Goal: Transaction & Acquisition: Purchase product/service

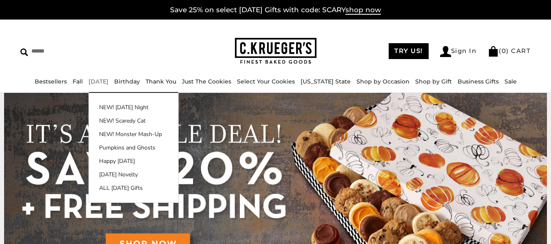
click at [105, 75] on div "****** TRY US! Sign In ( 0 ) CART ( 0 ) CART Bestsellers Fall NEW! Cozy Autumn …" at bounding box center [275, 56] width 551 height 73
click at [104, 79] on link "[DATE]" at bounding box center [98, 81] width 20 height 7
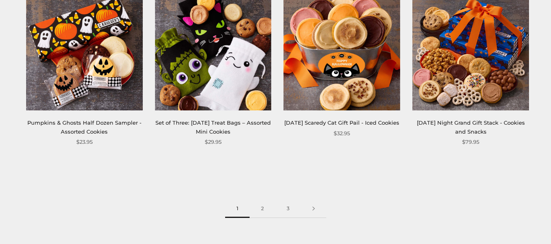
scroll to position [1060, 0]
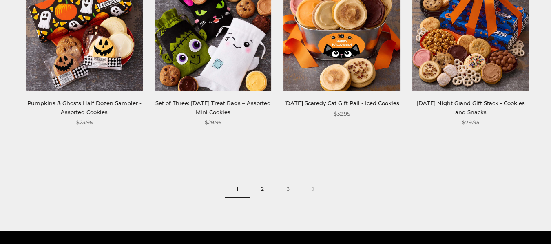
click at [261, 188] on link "2" at bounding box center [262, 189] width 26 height 18
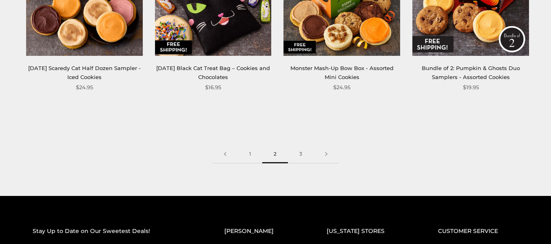
scroll to position [1100, 0]
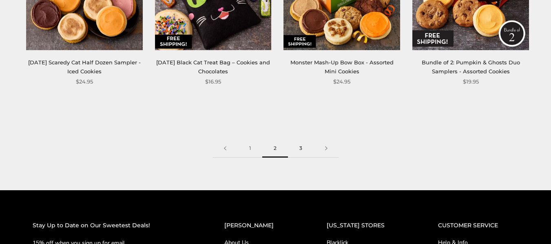
click at [299, 145] on link "3" at bounding box center [301, 148] width 26 height 18
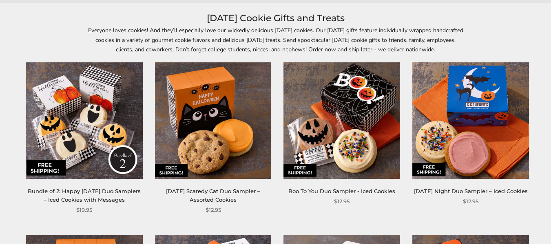
scroll to position [122, 0]
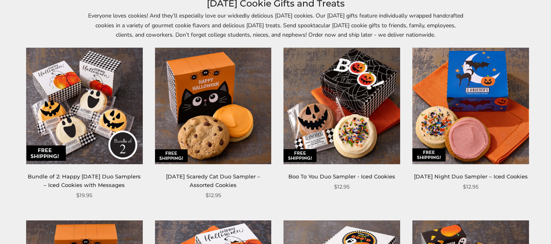
click at [218, 179] on link "[DATE] Scaredy Cat Duo Sampler – Assorted Cookies" at bounding box center [213, 180] width 94 height 15
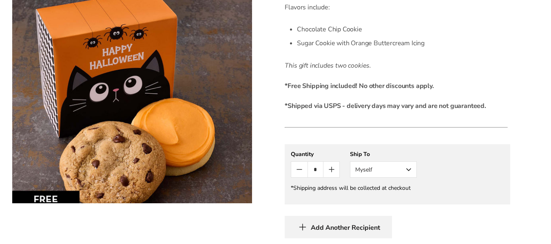
scroll to position [285, 0]
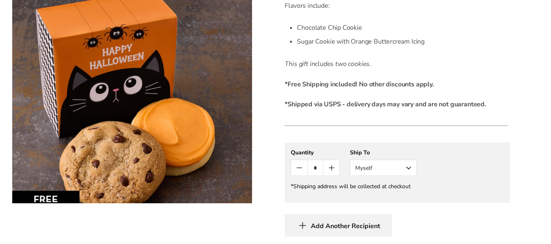
click at [408, 167] on button "Myself" at bounding box center [383, 168] width 67 height 16
click at [394, 196] on button "Other Recipient" at bounding box center [383, 198] width 66 height 15
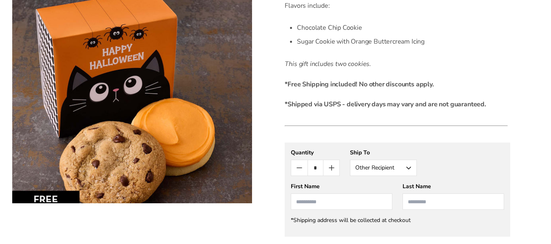
click at [304, 198] on input "First Name" at bounding box center [341, 202] width 101 height 16
type input "********"
click at [434, 201] on input "Last Name" at bounding box center [452, 202] width 101 height 16
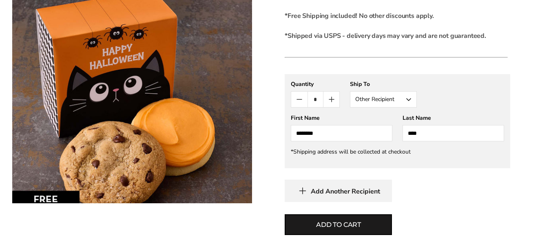
scroll to position [367, 0]
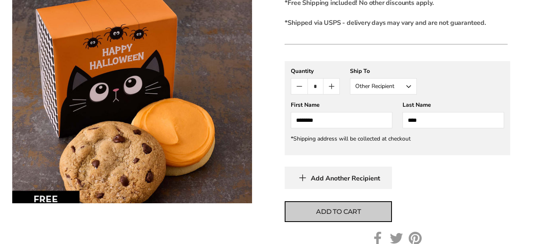
type input "****"
click at [350, 211] on span "Add to cart" at bounding box center [338, 212] width 45 height 10
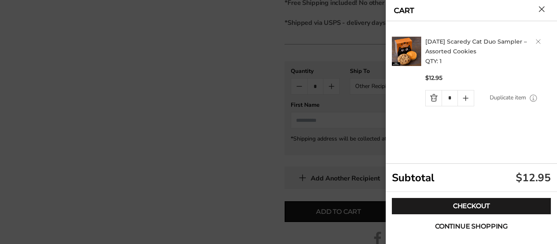
click at [449, 226] on span "Continue shopping" at bounding box center [471, 226] width 73 height 7
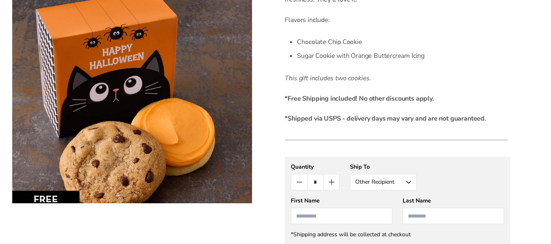
scroll to position [285, 0]
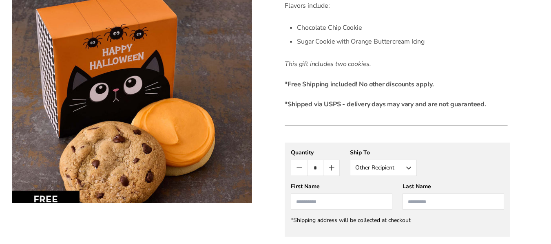
click at [306, 198] on input "First Name" at bounding box center [341, 202] width 101 height 16
type input "*****"
click at [408, 202] on input "Last Name" at bounding box center [452, 202] width 101 height 16
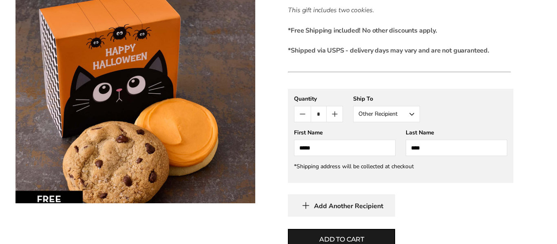
scroll to position [367, 0]
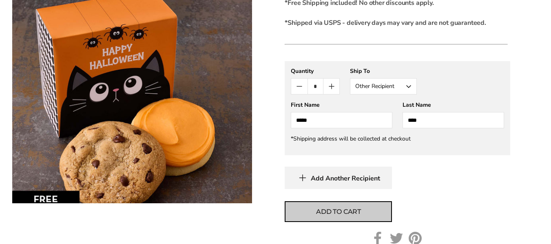
type input "****"
click at [341, 211] on span "Add to cart" at bounding box center [338, 212] width 45 height 10
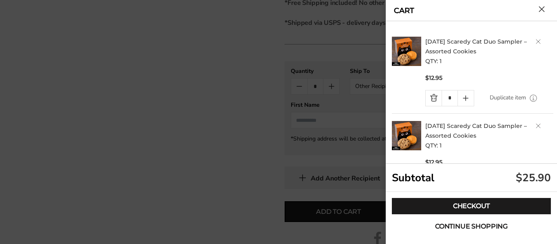
click at [457, 224] on span "Continue shopping" at bounding box center [471, 226] width 73 height 7
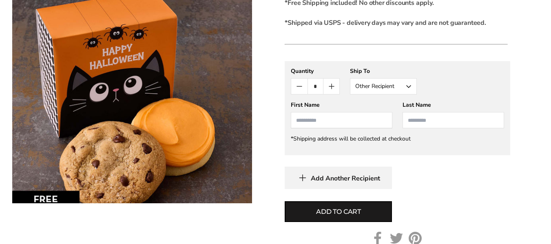
click at [307, 121] on input "First Name" at bounding box center [341, 120] width 101 height 16
type input "*****"
click at [413, 123] on input "Last Name" at bounding box center [452, 120] width 101 height 16
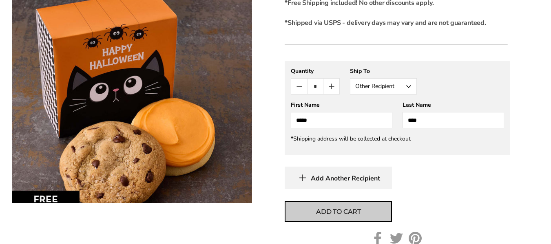
type input "****"
click at [346, 210] on span "Add to cart" at bounding box center [338, 212] width 45 height 10
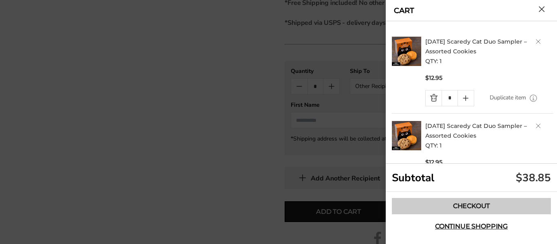
click at [474, 205] on link "Checkout" at bounding box center [471, 206] width 159 height 16
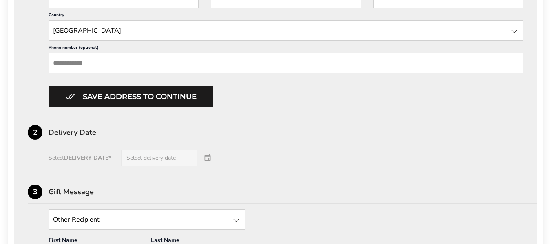
scroll to position [122, 0]
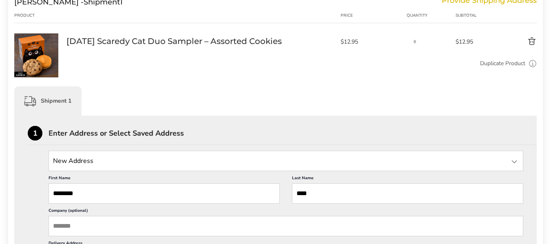
click at [513, 161] on div at bounding box center [514, 162] width 10 height 10
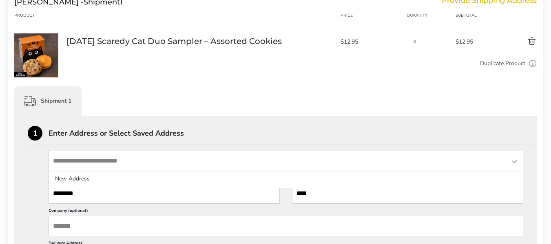
click at [513, 160] on div at bounding box center [514, 162] width 10 height 10
click at [74, 161] on input "State" at bounding box center [285, 161] width 474 height 20
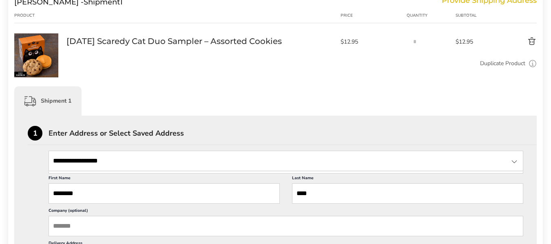
click at [115, 159] on input "**********" at bounding box center [285, 161] width 474 height 20
type input "**********"
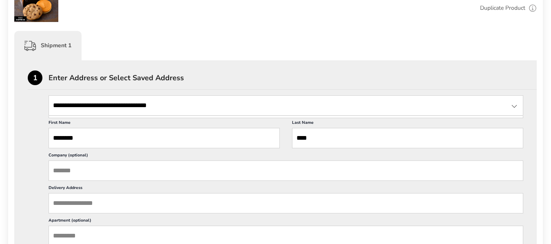
scroll to position [163, 0]
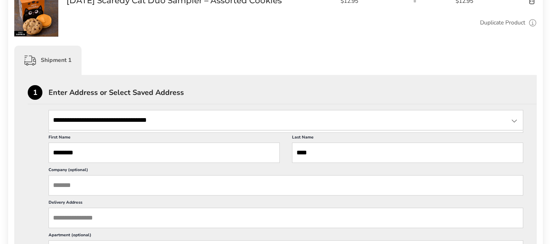
drag, startPoint x: 170, startPoint y: 120, endPoint x: 41, endPoint y: 112, distance: 129.4
drag, startPoint x: 80, startPoint y: 153, endPoint x: 46, endPoint y: 146, distance: 35.4
drag, startPoint x: 315, startPoint y: 152, endPoint x: 283, endPoint y: 149, distance: 32.0
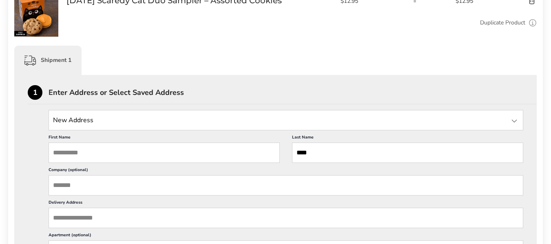
click at [54, 152] on input "First Name" at bounding box center [163, 153] width 231 height 20
type input "********"
click at [301, 152] on input "Last Name" at bounding box center [407, 153] width 231 height 20
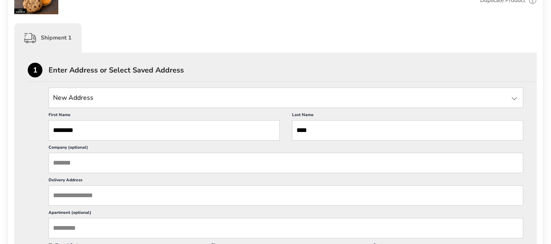
scroll to position [204, 0]
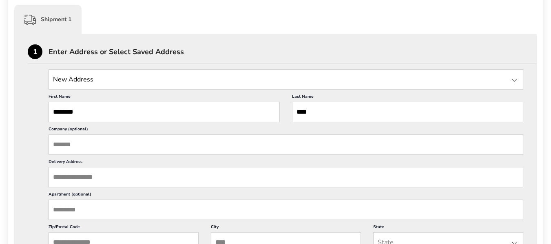
type input "****"
click at [514, 79] on div at bounding box center [514, 80] width 10 height 10
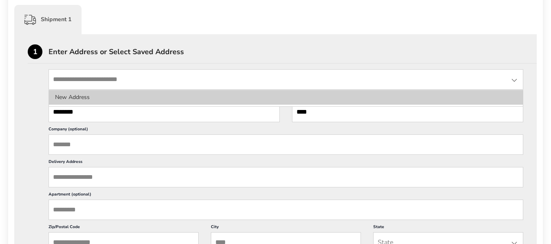
click at [62, 95] on li "New Address" at bounding box center [286, 97] width 474 height 15
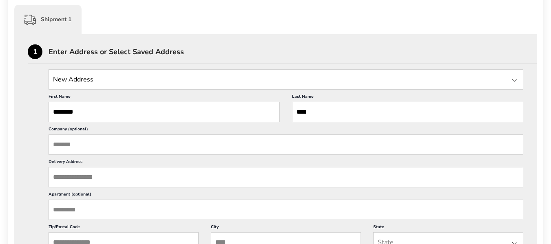
scroll to position [245, 0]
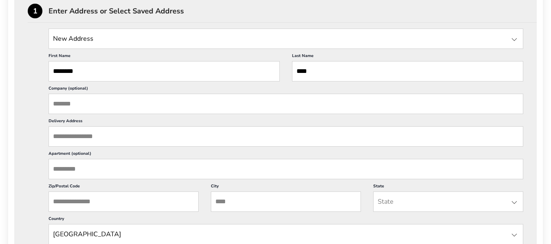
click at [66, 135] on input "Delivery Address" at bounding box center [285, 136] width 474 height 20
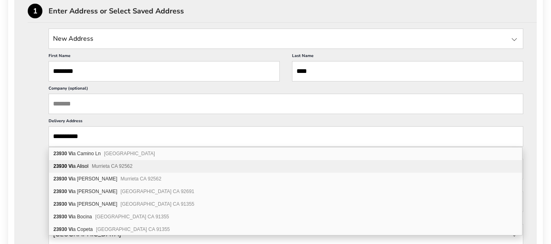
click at [77, 166] on div "23930 Vi a Alisol Murrieta CA 92562" at bounding box center [285, 166] width 473 height 13
type input "**********"
type input "********"
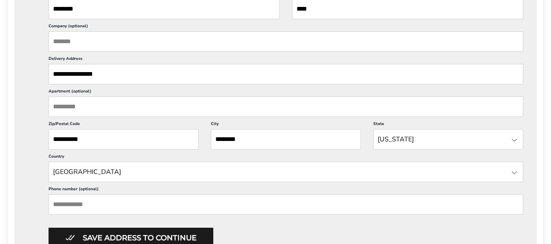
scroll to position [326, 0]
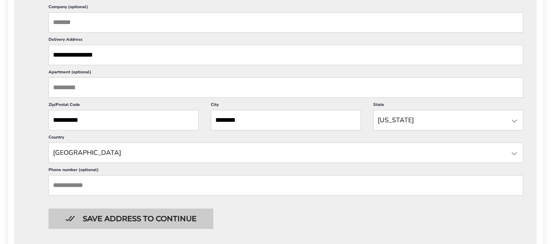
click at [105, 214] on button "Save address to continue" at bounding box center [130, 219] width 165 height 20
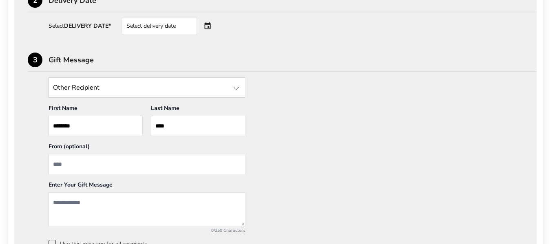
scroll to position [285, 0]
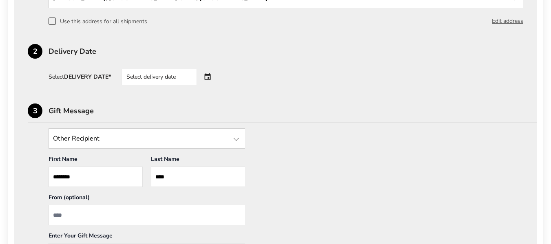
click at [233, 137] on div at bounding box center [236, 139] width 10 height 10
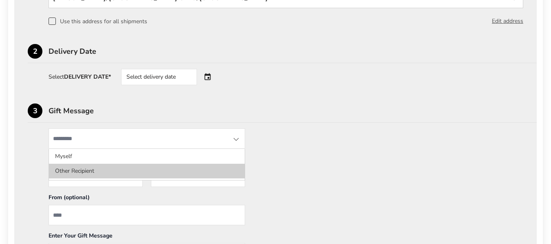
click at [149, 171] on li "Other Recipient" at bounding box center [147, 171] width 196 height 15
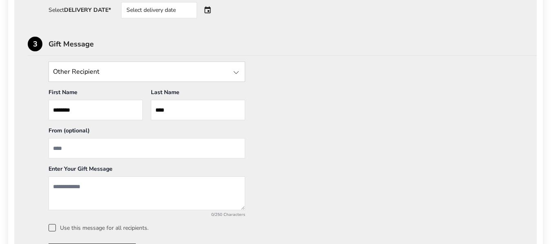
scroll to position [367, 0]
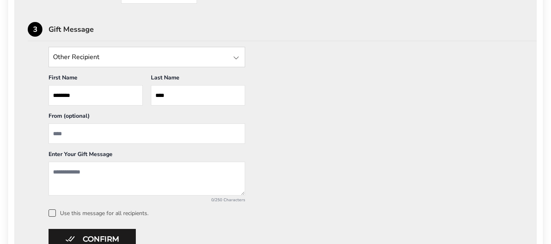
click at [55, 133] on input "From" at bounding box center [146, 133] width 196 height 20
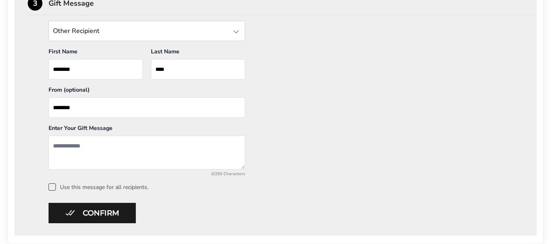
scroll to position [408, 0]
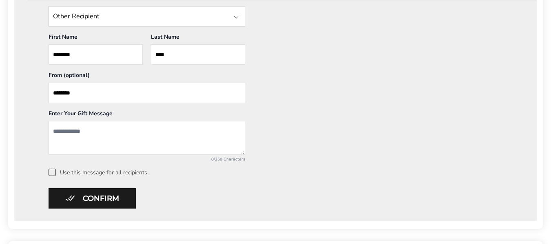
type input "********"
click at [55, 133] on textarea "Add a message" at bounding box center [146, 138] width 196 height 34
type textarea "**********"
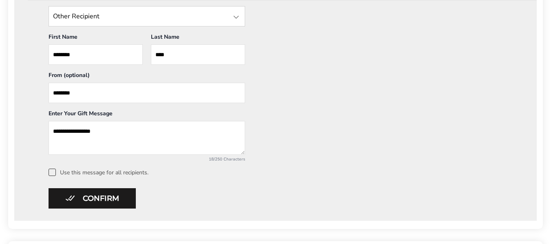
click at [51, 171] on span at bounding box center [51, 172] width 7 height 7
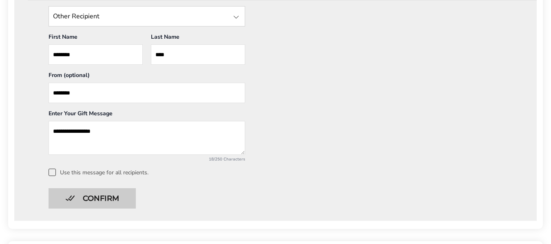
click at [85, 199] on button "Confirm" at bounding box center [91, 198] width 87 height 20
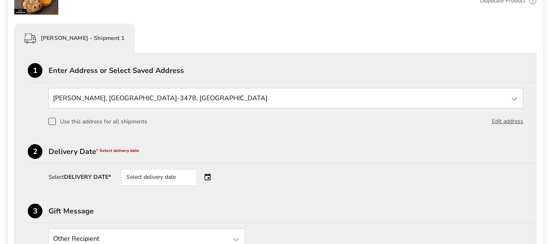
scroll to position [204, 0]
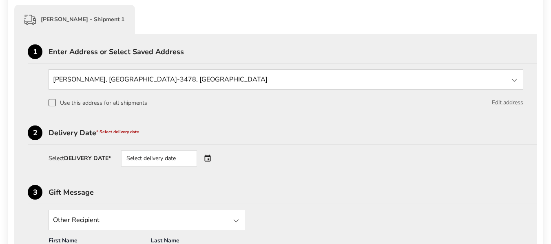
click at [165, 157] on div "Select delivery date" at bounding box center [159, 158] width 76 height 16
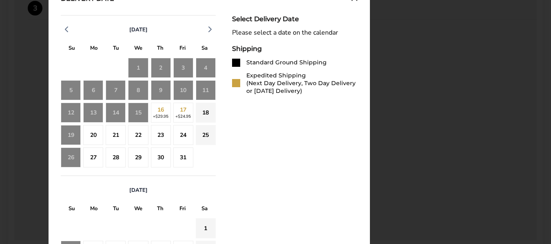
scroll to position [408, 0]
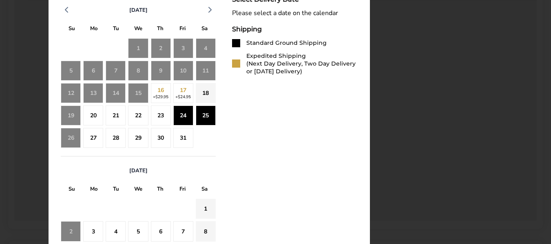
click at [204, 113] on div "25" at bounding box center [206, 116] width 20 height 20
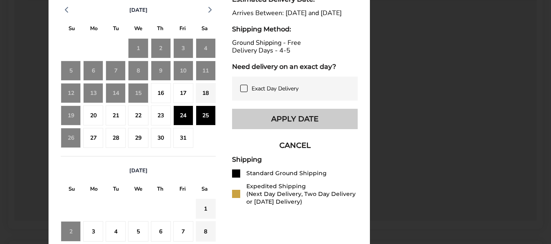
click at [273, 123] on button "Apply Date" at bounding box center [295, 119] width 126 height 20
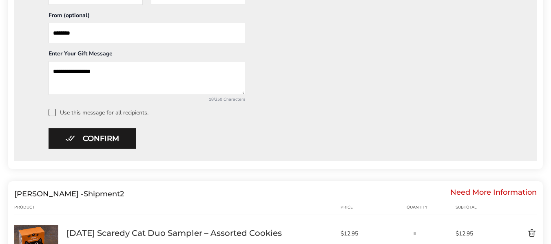
scroll to position [489, 0]
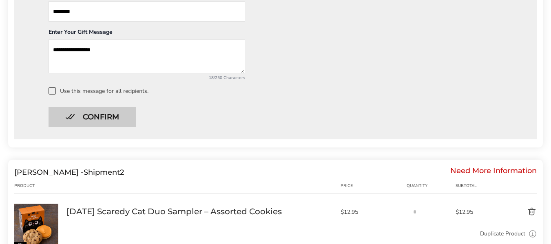
click at [104, 114] on button "Confirm" at bounding box center [91, 117] width 87 height 20
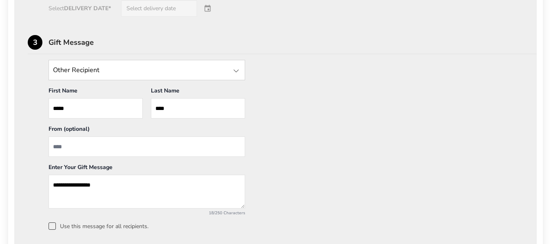
scroll to position [769, 0]
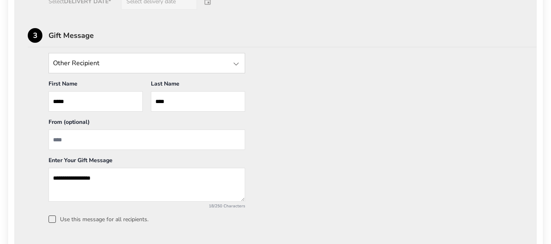
click at [50, 217] on span at bounding box center [51, 219] width 7 height 7
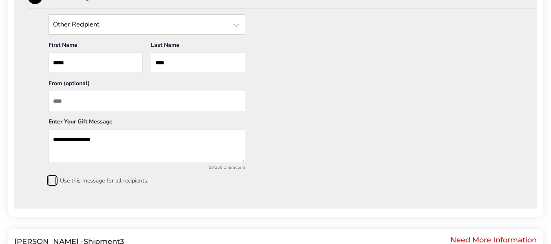
scroll to position [850, 0]
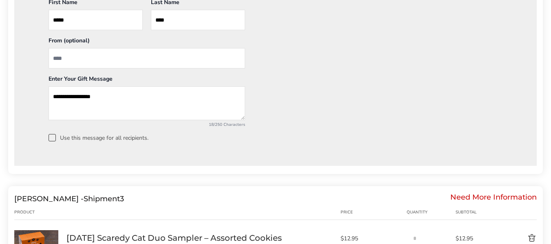
click at [486, 195] on div "Need More Information" at bounding box center [493, 198] width 86 height 9
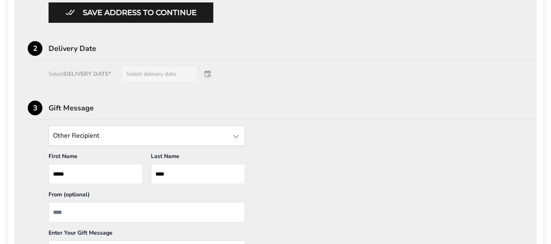
scroll to position [606, 0]
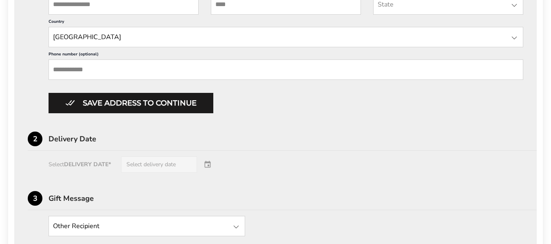
click at [207, 161] on div "Select DELIVERY DATE* Select delivery date" at bounding box center [275, 164] width 495 height 16
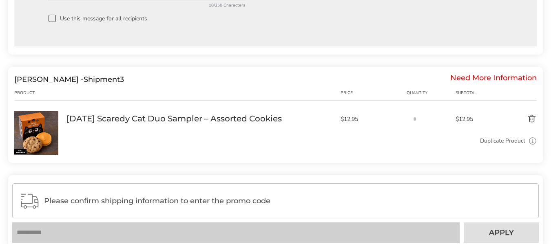
scroll to position [973, 0]
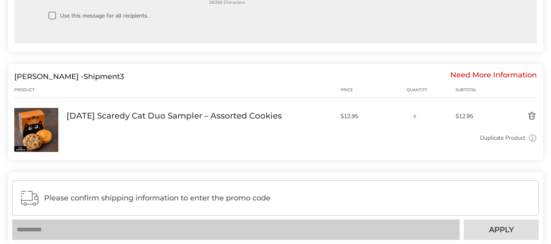
click at [463, 72] on div "Need More Information" at bounding box center [493, 76] width 86 height 9
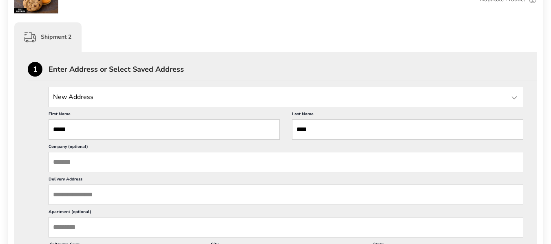
scroll to position [402, 0]
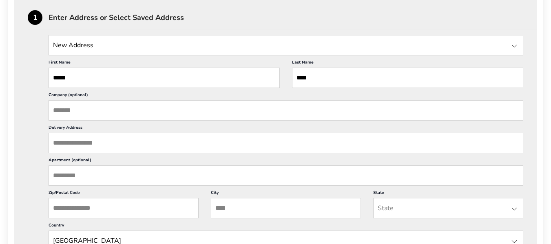
click at [514, 45] on div at bounding box center [514, 46] width 10 height 10
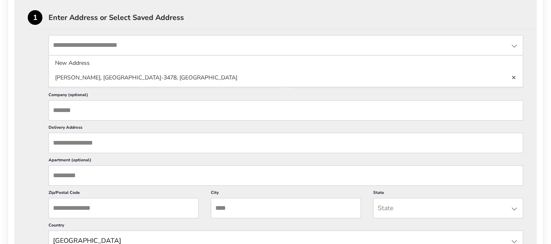
click at [104, 138] on input "Delivery Address" at bounding box center [285, 143] width 474 height 20
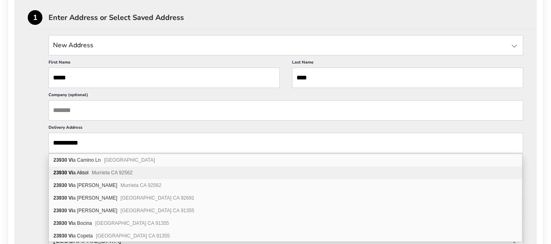
click at [115, 171] on span "Murrieta CA 92562" at bounding box center [112, 173] width 41 height 6
type input "**********"
type input "********"
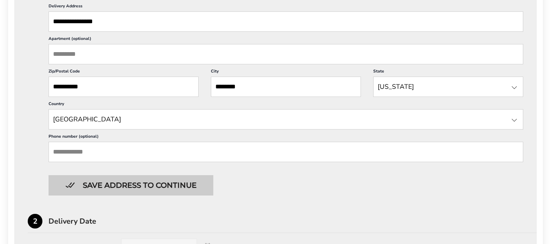
scroll to position [524, 0]
click at [172, 185] on button "Save address to continue" at bounding box center [130, 184] width 165 height 20
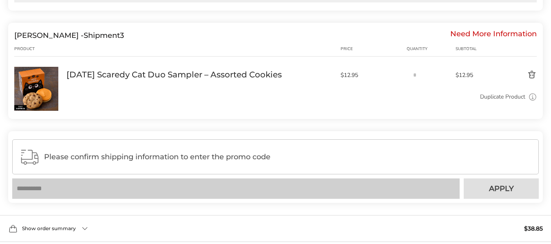
scroll to position [746, 0]
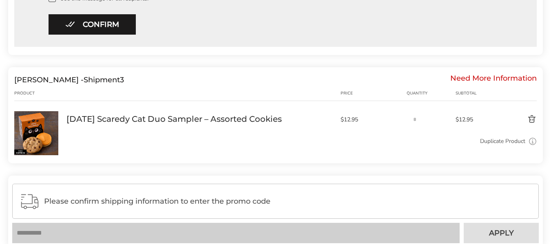
click at [482, 75] on div "Need More Information" at bounding box center [493, 79] width 86 height 9
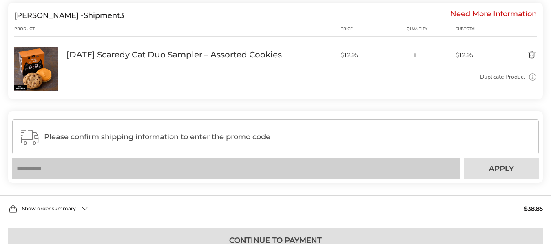
scroll to position [708, 0]
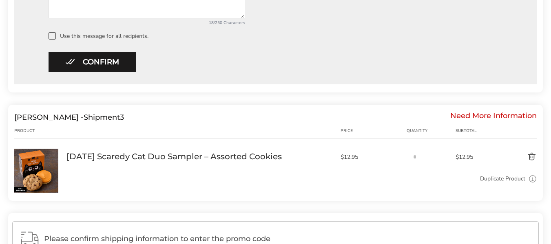
click at [151, 158] on link "[DATE] Scaredy Cat Duo Sampler – Assorted Cookies" at bounding box center [173, 156] width 215 height 11
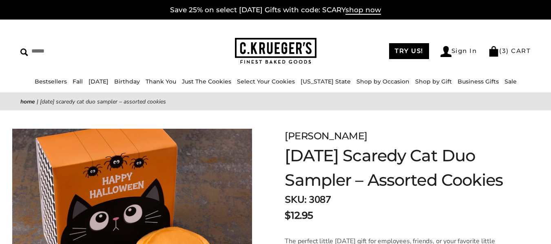
click at [508, 49] on link "( 3 ) CART" at bounding box center [509, 51] width 42 height 8
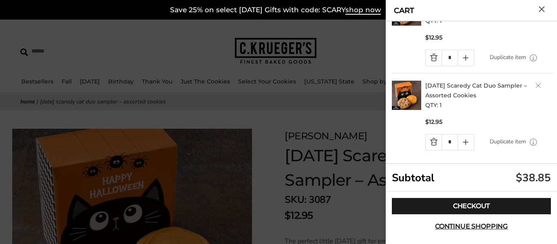
scroll to position [126, 0]
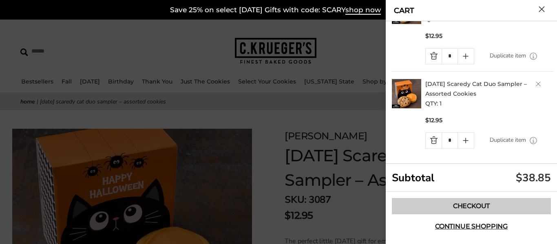
click at [460, 206] on link "Checkout" at bounding box center [471, 206] width 159 height 16
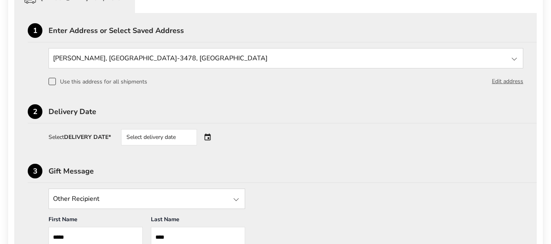
scroll to position [408, 0]
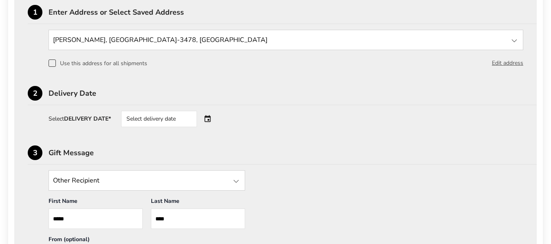
click at [194, 148] on div "3 Gift Message" at bounding box center [282, 154] width 509 height 19
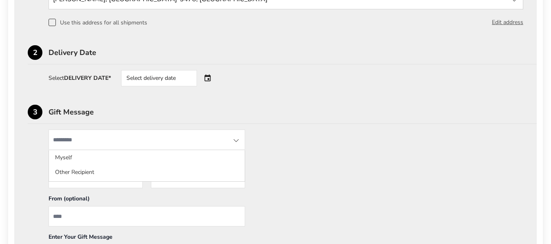
click at [193, 148] on input "State" at bounding box center [146, 140] width 196 height 20
click at [308, 95] on div "**********" at bounding box center [275, 131] width 495 height 335
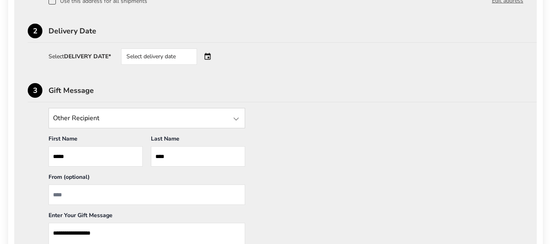
scroll to position [489, 0]
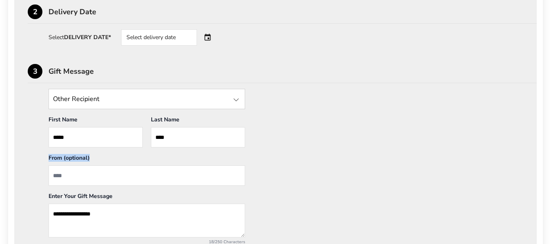
drag, startPoint x: 113, startPoint y: 165, endPoint x: 61, endPoint y: 170, distance: 52.0
click at [63, 170] on div "From (optional)" at bounding box center [146, 170] width 205 height 32
click at [60, 180] on input "From" at bounding box center [146, 175] width 196 height 20
click at [60, 181] on input "From" at bounding box center [146, 175] width 196 height 20
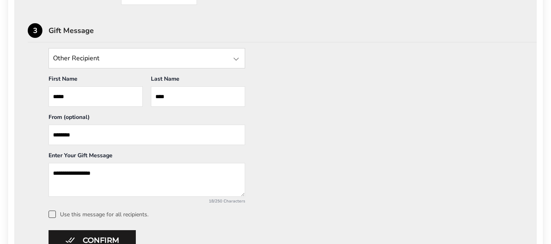
scroll to position [571, 0]
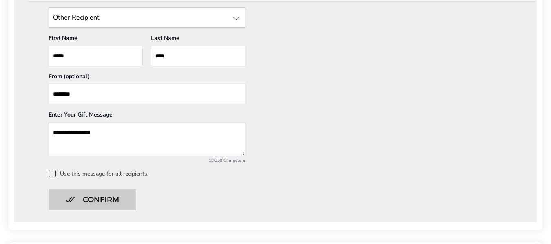
type input "********"
click at [90, 200] on button "Confirm" at bounding box center [91, 199] width 87 height 20
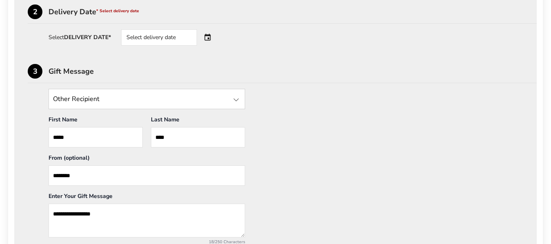
scroll to position [367, 0]
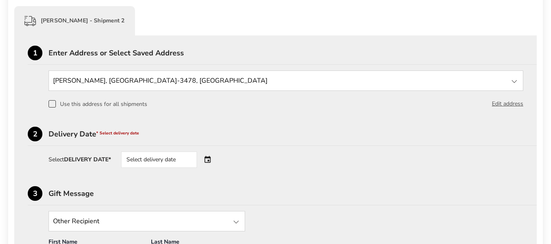
click at [209, 156] on div "Select delivery date" at bounding box center [170, 160] width 99 height 16
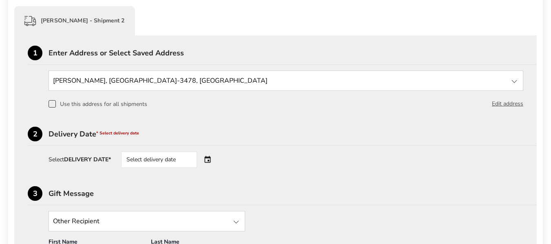
click at [204, 157] on div "Select delivery date" at bounding box center [170, 160] width 99 height 16
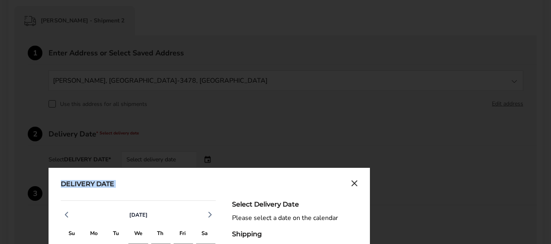
drag, startPoint x: 194, startPoint y: 159, endPoint x: 212, endPoint y: 173, distance: 22.3
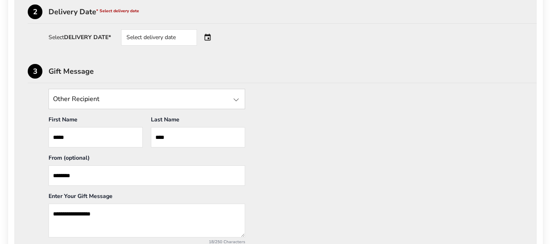
click at [207, 174] on div "**********" at bounding box center [146, 167] width 196 height 156
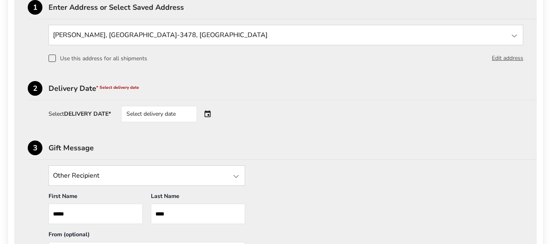
scroll to position [408, 0]
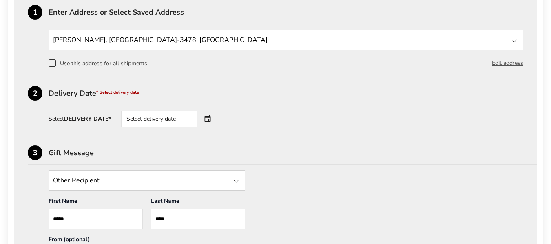
click at [163, 119] on div "Select delivery date" at bounding box center [159, 119] width 76 height 16
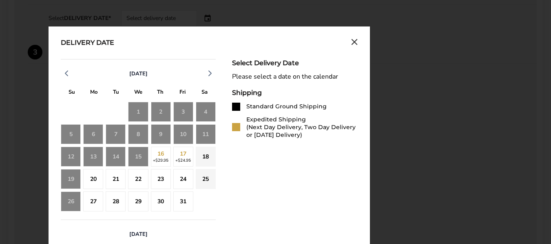
scroll to position [530, 0]
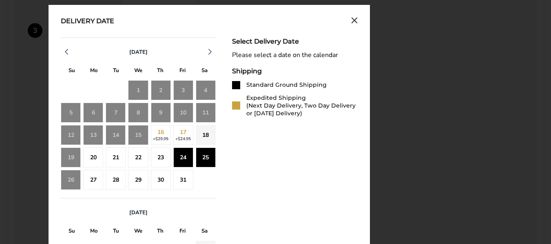
click at [202, 154] on div "25" at bounding box center [206, 158] width 20 height 20
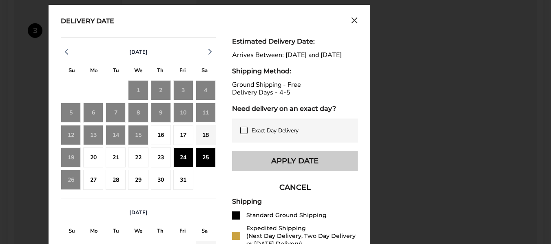
click at [253, 163] on button "Apply Date" at bounding box center [295, 161] width 126 height 20
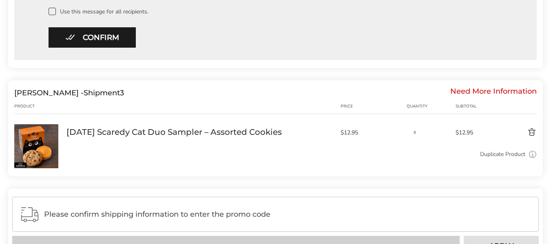
scroll to position [734, 0]
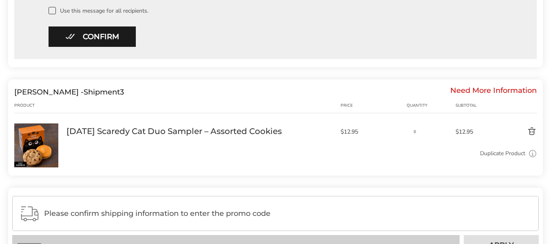
click at [108, 161] on div "Duplicate Product Use this to ship the same box to a different address." at bounding box center [301, 158] width 470 height 18
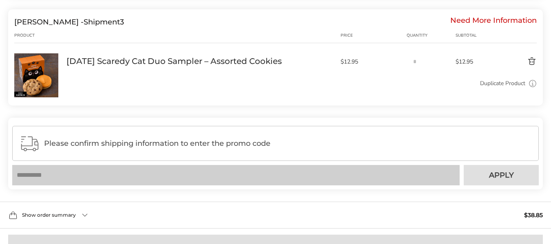
scroll to position [815, 0]
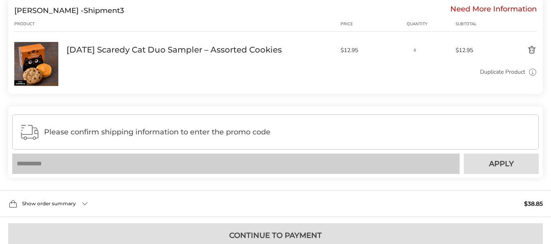
click at [110, 134] on span "Please confirm shipping information to enter the promo code" at bounding box center [287, 132] width 487 height 8
click at [123, 49] on link "[DATE] Scaredy Cat Duo Sampler – Assorted Cookies" at bounding box center [173, 49] width 215 height 11
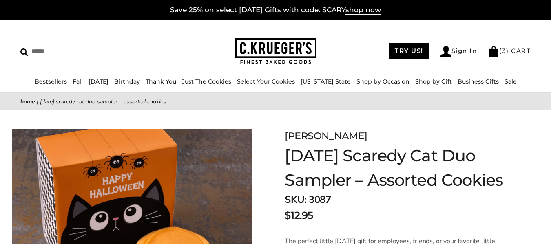
click at [126, 139] on img at bounding box center [132, 230] width 240 height 203
click at [0, 0] on div at bounding box center [0, 0] width 0 height 0
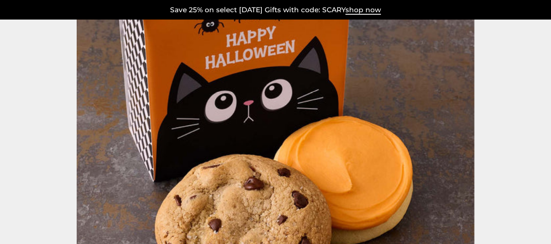
click at [508, 48] on div at bounding box center [275, 122] width 551 height 244
click at [508, 48] on div at bounding box center [525, 121] width 896 height 397
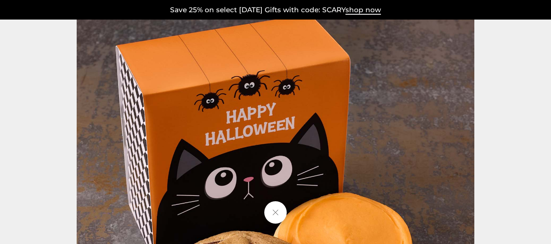
drag, startPoint x: 374, startPoint y: 56, endPoint x: 366, endPoint y: 64, distance: 11.5
click at [374, 57] on img at bounding box center [275, 198] width 397 height 397
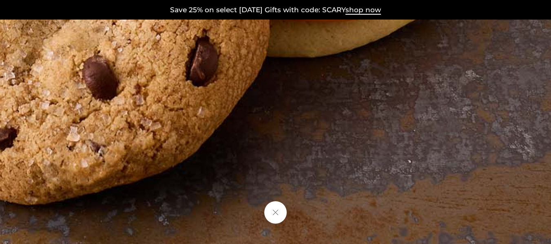
click at [273, 212] on button at bounding box center [275, 212] width 22 height 22
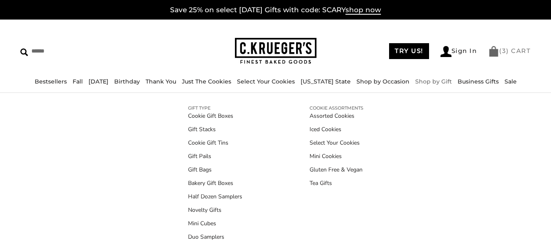
click at [515, 51] on link "( 3 ) CART" at bounding box center [509, 51] width 42 height 8
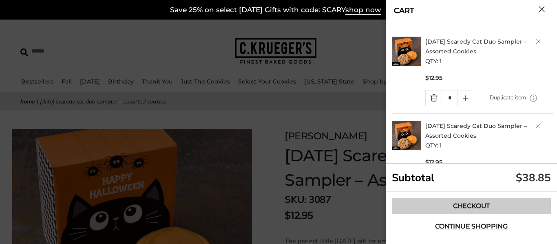
click at [481, 206] on link "Checkout" at bounding box center [471, 206] width 159 height 16
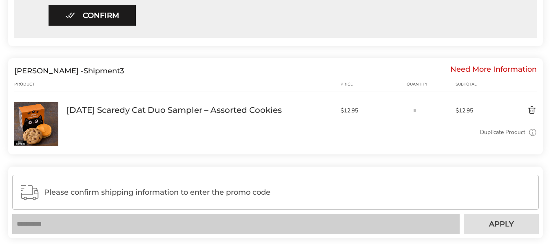
scroll to position [774, 0]
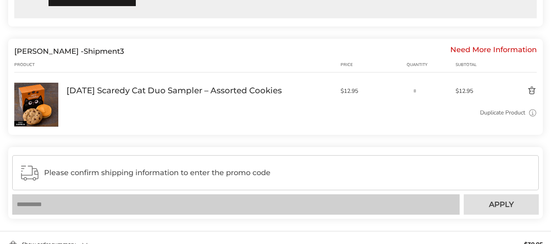
click at [104, 91] on link "[DATE] Scaredy Cat Duo Sampler – Assorted Cookies" at bounding box center [173, 90] width 215 height 11
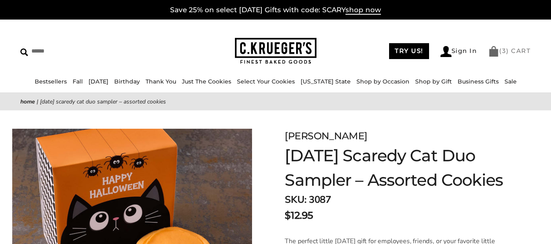
click at [509, 49] on link "( 3 ) CART" at bounding box center [509, 51] width 42 height 8
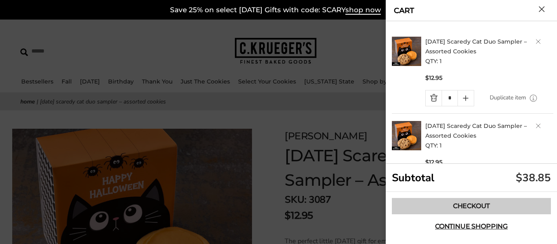
click at [452, 207] on link "Checkout" at bounding box center [471, 206] width 159 height 16
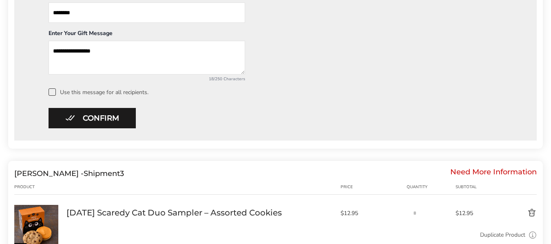
scroll to position [693, 0]
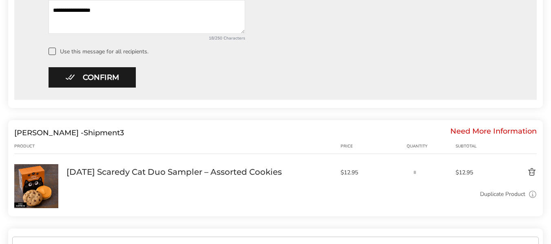
click at [487, 128] on div "Need More Information" at bounding box center [493, 132] width 86 height 9
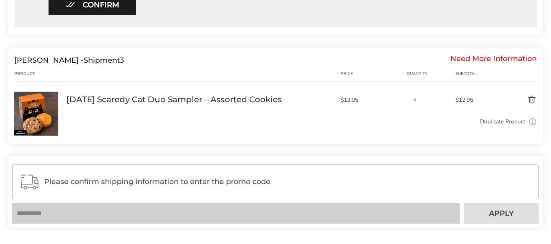
scroll to position [749, 0]
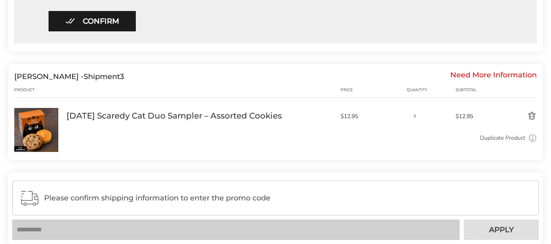
click at [478, 74] on div "Need More Information" at bounding box center [493, 76] width 86 height 9
click at [458, 74] on div "Need More Information" at bounding box center [493, 76] width 86 height 9
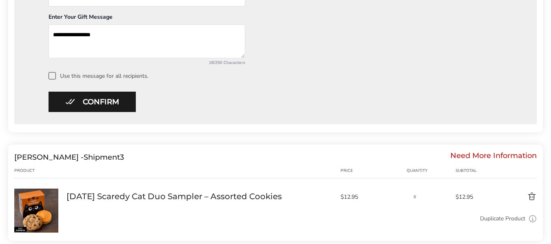
scroll to position [667, 0]
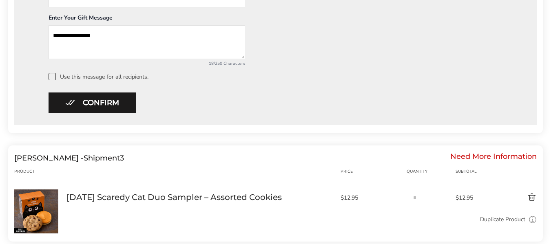
click at [49, 75] on span at bounding box center [51, 76] width 7 height 7
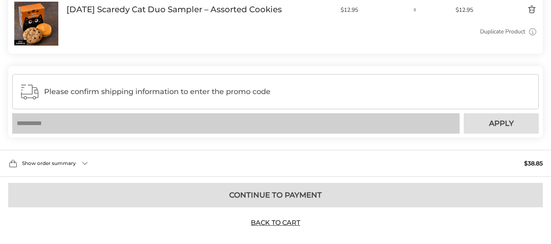
scroll to position [871, 0]
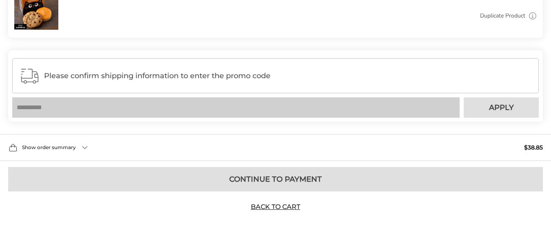
click at [80, 144] on div "Show order summary $38.85" at bounding box center [275, 147] width 551 height 27
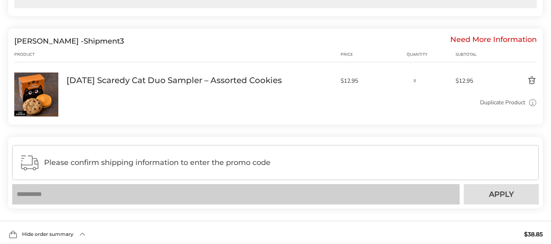
scroll to position [744, 0]
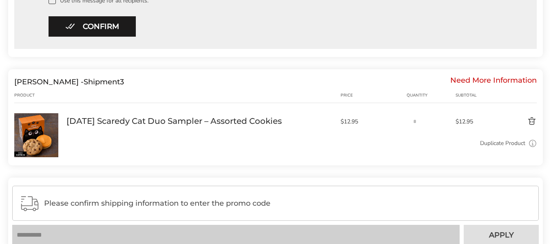
click at [500, 77] on div "Need More Information" at bounding box center [493, 81] width 86 height 9
click at [498, 77] on div "Need More Information" at bounding box center [493, 81] width 86 height 9
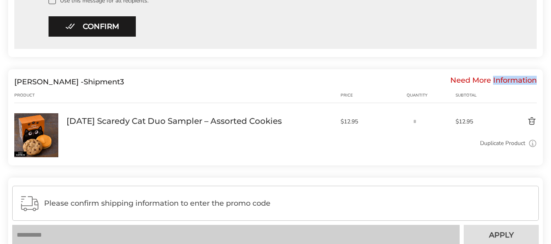
click at [498, 77] on div "Need More Information" at bounding box center [493, 81] width 86 height 9
drag, startPoint x: 150, startPoint y: 113, endPoint x: 107, endPoint y: 106, distance: 43.3
click at [143, 114] on div "Dylan Shea - Shipment 3 Need More Information Product Price Quantity Subtotal 1…" at bounding box center [275, 117] width 534 height 96
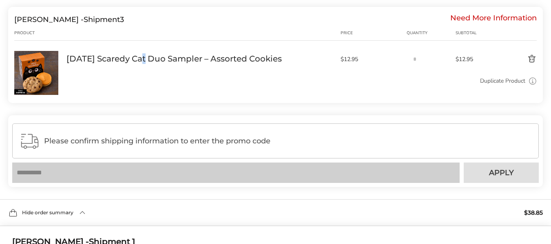
scroll to position [825, 0]
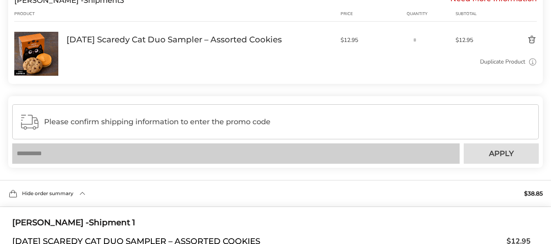
click at [145, 59] on div "Duplicate Product Use this to ship the same box to a different address." at bounding box center [301, 61] width 470 height 9
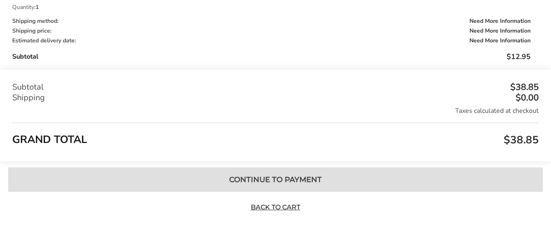
scroll to position [1192, 0]
click at [275, 206] on link "Back to Cart" at bounding box center [275, 207] width 57 height 9
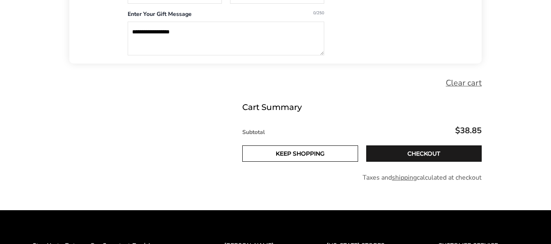
scroll to position [571, 0]
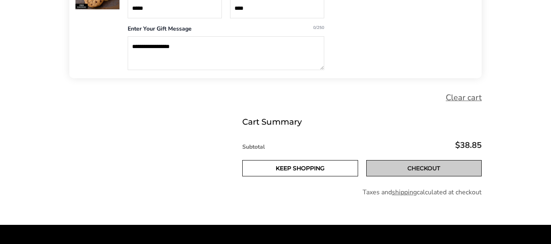
click at [381, 167] on link "Checkout" at bounding box center [424, 168] width 116 height 16
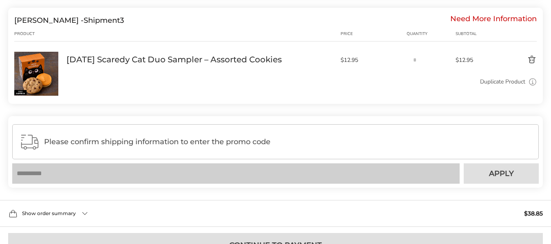
scroll to position [815, 0]
